Goal: Information Seeking & Learning: Learn about a topic

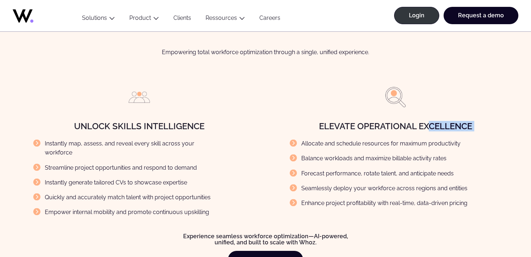
drag, startPoint x: 430, startPoint y: 129, endPoint x: 462, endPoint y: 136, distance: 32.3
click at [462, 136] on div "Elevate Operational Excellence Allocate and schedule resources for maximum prod…" at bounding box center [395, 154] width 249 height 137
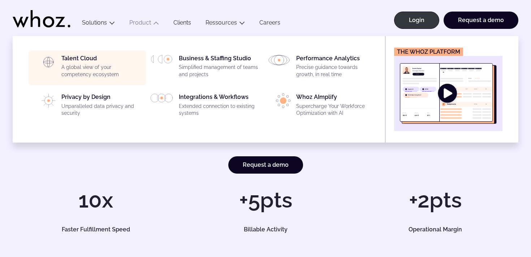
click at [88, 60] on div "Talent Cloud A global view of your competency ecosystem" at bounding box center [101, 68] width 80 height 26
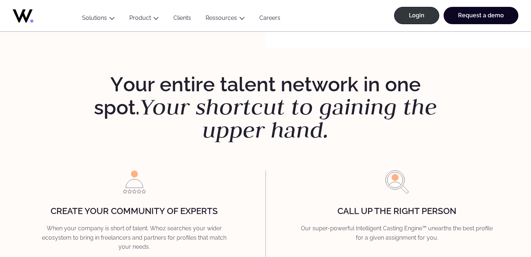
scroll to position [867, 0]
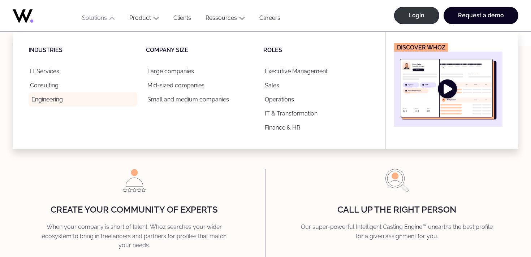
click at [45, 96] on link "Engineering" at bounding box center [83, 99] width 109 height 14
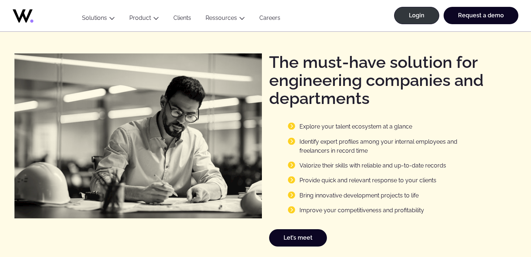
scroll to position [881, 0]
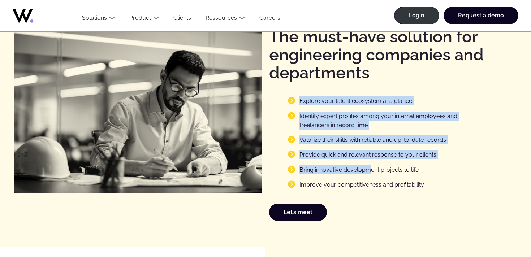
drag, startPoint x: 313, startPoint y: 93, endPoint x: 370, endPoint y: 172, distance: 97.3
click at [370, 172] on div "The must-have solution for engineering companies and departments Explore your t…" at bounding box center [392, 124] width 247 height 193
click at [370, 172] on li "Bring innovative development projects to life" at bounding box center [382, 169] width 188 height 9
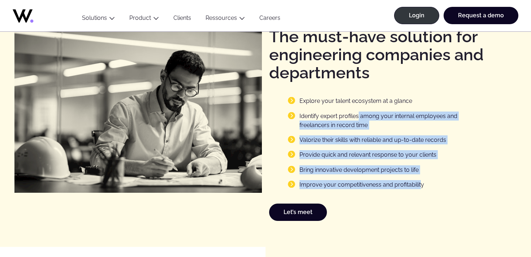
drag, startPoint x: 419, startPoint y: 185, endPoint x: 358, endPoint y: 119, distance: 89.5
click at [358, 119] on ul "Explore your talent ecosystem at a glance Identify expert profiles among your i…" at bounding box center [399, 142] width 236 height 93
click at [358, 119] on li "Identify expert profiles among your internal employees and freelancers in recor…" at bounding box center [382, 121] width 188 height 18
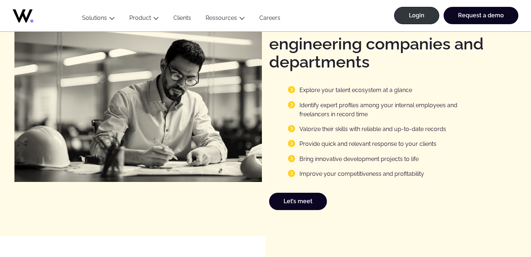
scroll to position [893, 0]
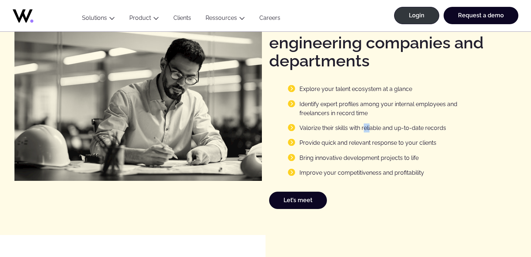
drag, startPoint x: 365, startPoint y: 124, endPoint x: 371, endPoint y: 125, distance: 6.9
click at [371, 125] on li "Valorize their skills with reliable and up-to-date records" at bounding box center [382, 128] width 188 height 9
click at [301, 127] on li "Valorize their skills with reliable and up-to-date records" at bounding box center [382, 128] width 188 height 9
copy li "Valorize"
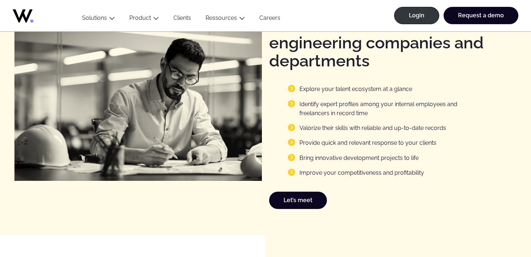
click at [355, 131] on li "Valorize their skills with reliable and up-to-date records" at bounding box center [382, 128] width 188 height 9
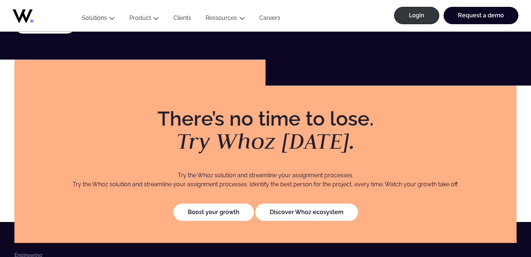
scroll to position [1444, 0]
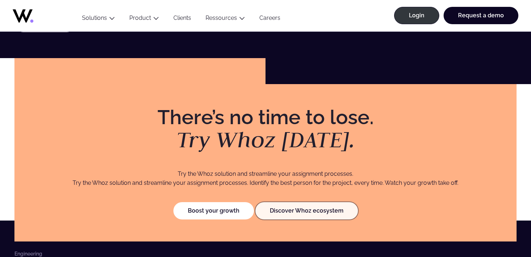
click at [317, 213] on link "Discover Whoz ecosystem" at bounding box center [306, 210] width 103 height 17
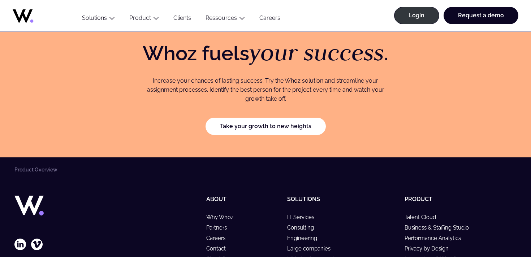
scroll to position [1367, 0]
